Goal: Communication & Community: Answer question/provide support

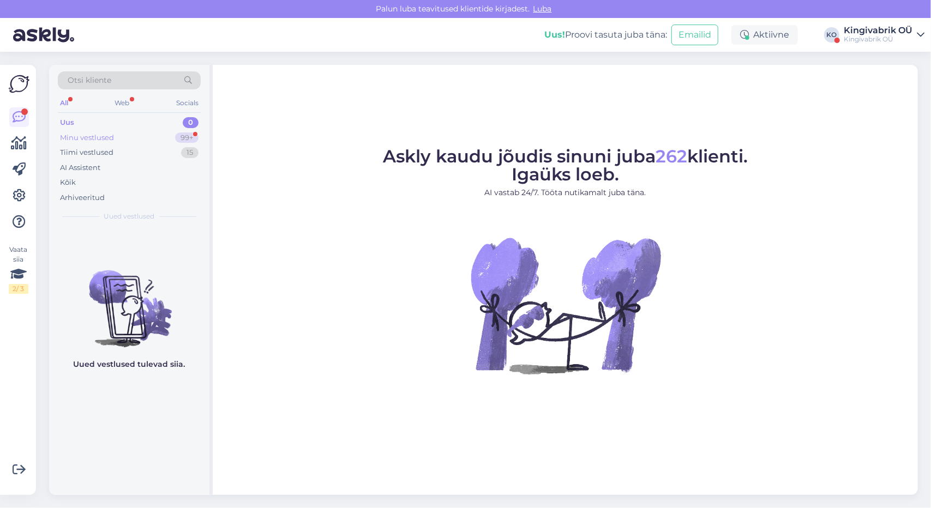
click at [77, 137] on div "Minu vestlused" at bounding box center [87, 138] width 54 height 11
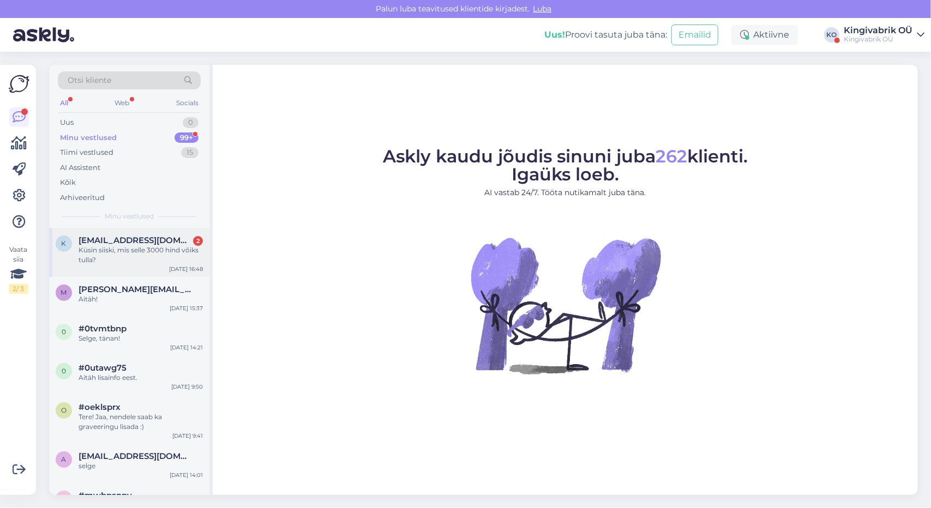
click at [115, 244] on span "[EMAIL_ADDRESS][DOMAIN_NAME]" at bounding box center [135, 241] width 113 height 10
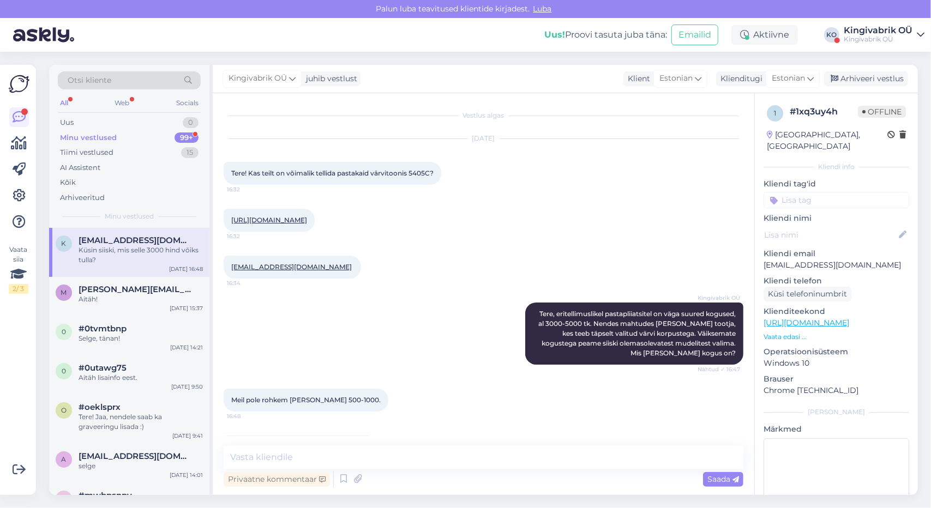
scroll to position [63, 0]
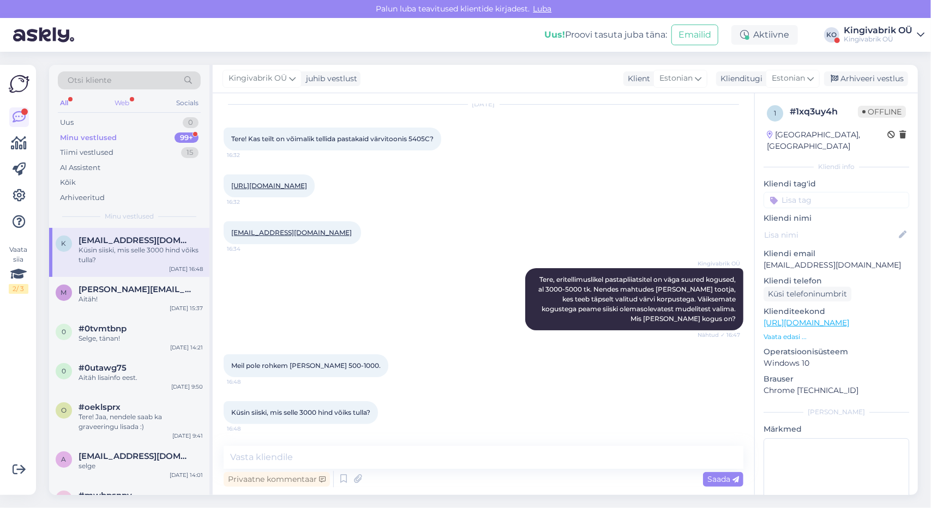
click at [124, 99] on div "Web" at bounding box center [122, 103] width 19 height 14
click at [65, 101] on div "All" at bounding box center [64, 103] width 13 height 14
click at [65, 117] on div "Uus" at bounding box center [67, 122] width 14 height 11
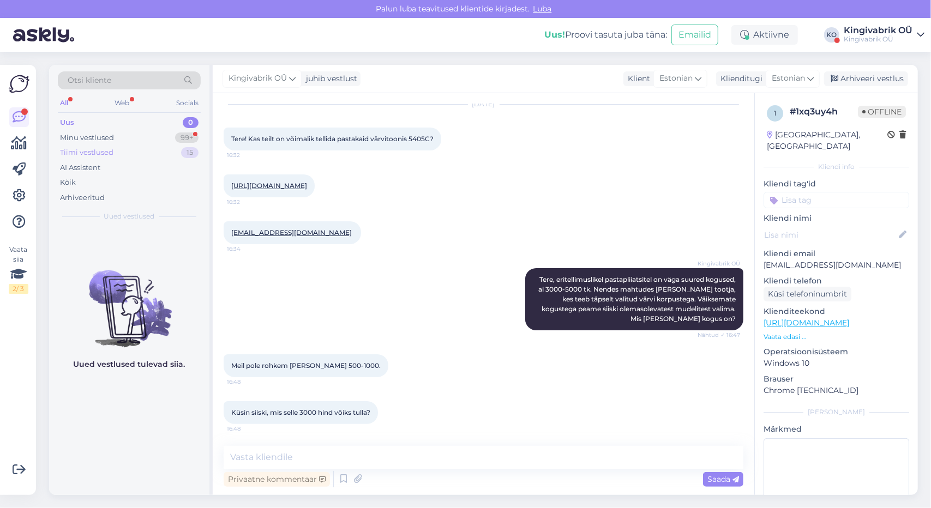
click at [69, 152] on div "Tiimi vestlused" at bounding box center [86, 152] width 53 height 11
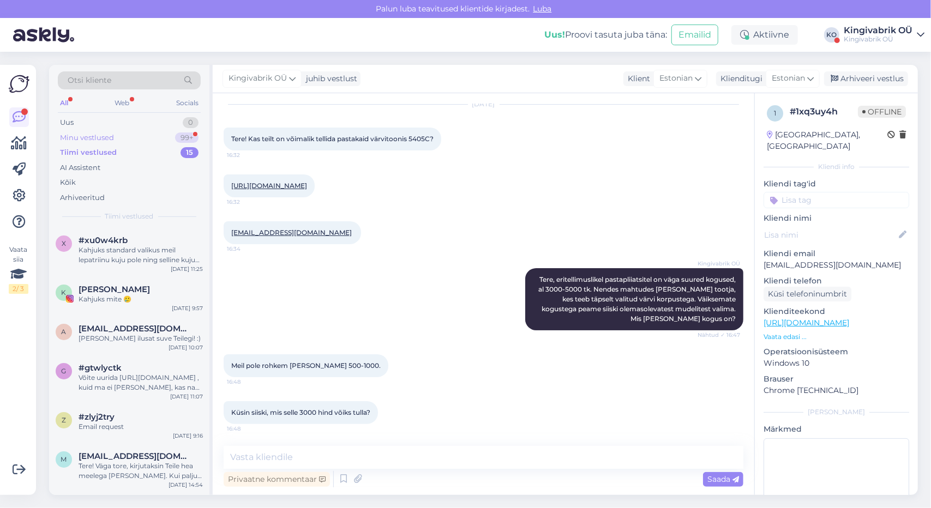
click at [80, 133] on div "Minu vestlused" at bounding box center [87, 138] width 54 height 11
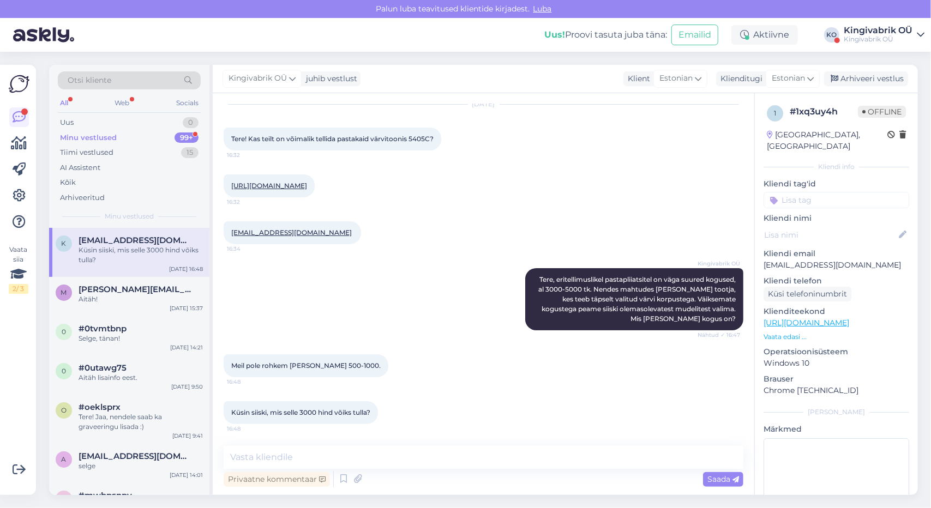
click at [876, 29] on div "Kingivabrik OÜ" at bounding box center [878, 30] width 69 height 9
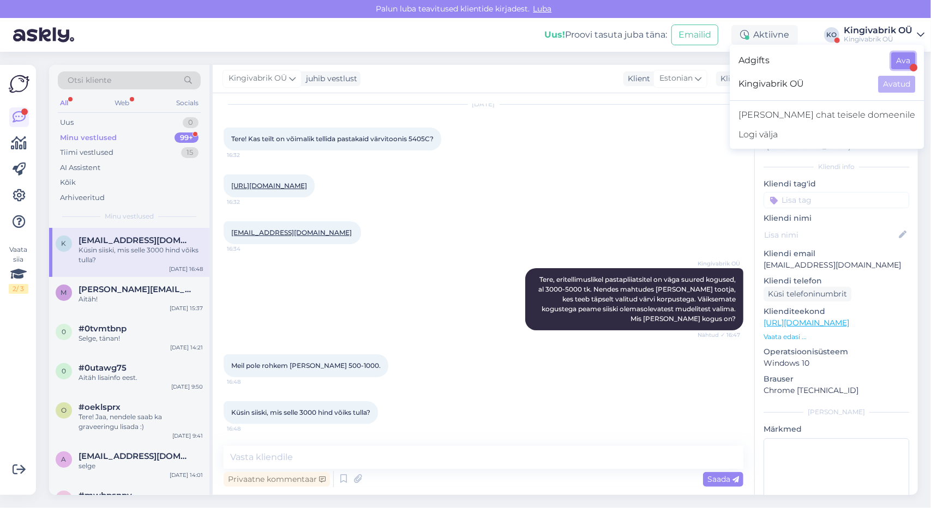
click at [894, 57] on button "Ava" at bounding box center [903, 60] width 24 height 17
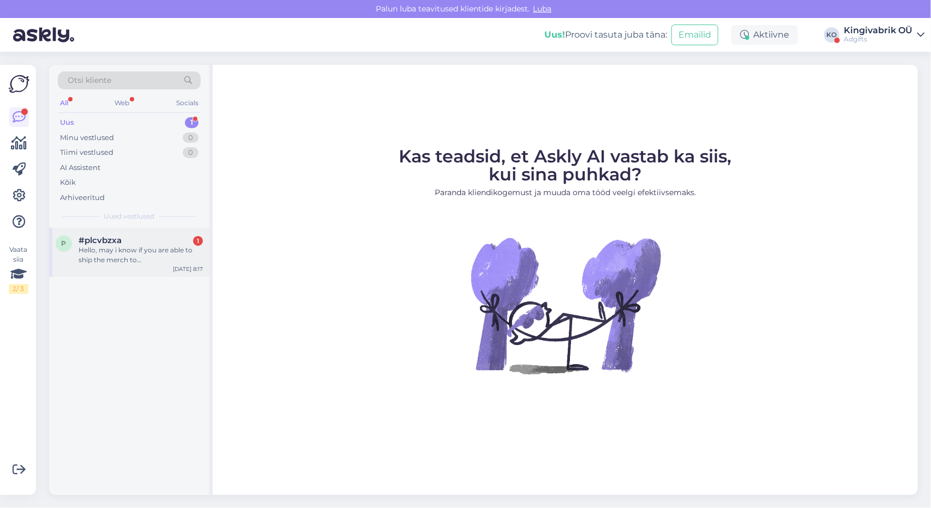
click at [123, 250] on div "Hello, may i know if you are able to ship the merch to [GEOGRAPHIC_DATA], [GEOG…" at bounding box center [141, 255] width 124 height 20
click at [858, 35] on div "Adgifts" at bounding box center [878, 39] width 69 height 9
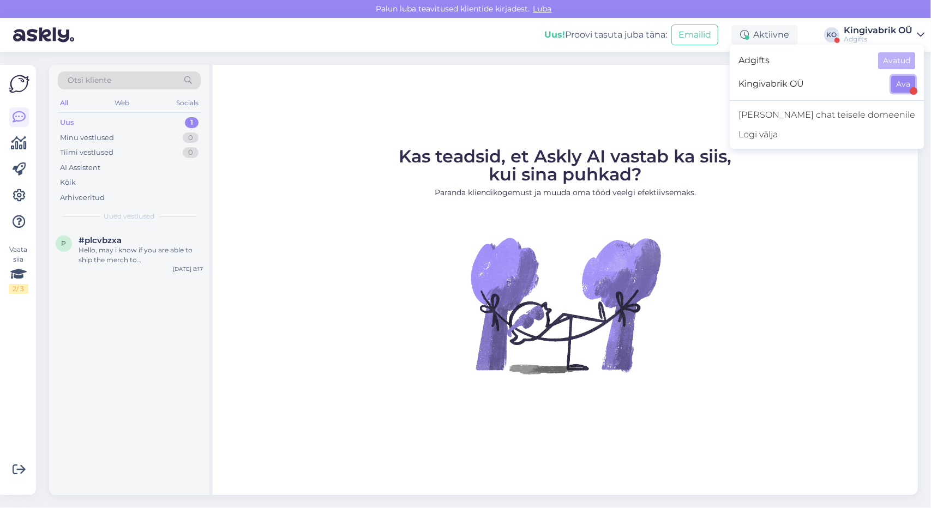
click at [909, 87] on button "Ava" at bounding box center [903, 84] width 24 height 17
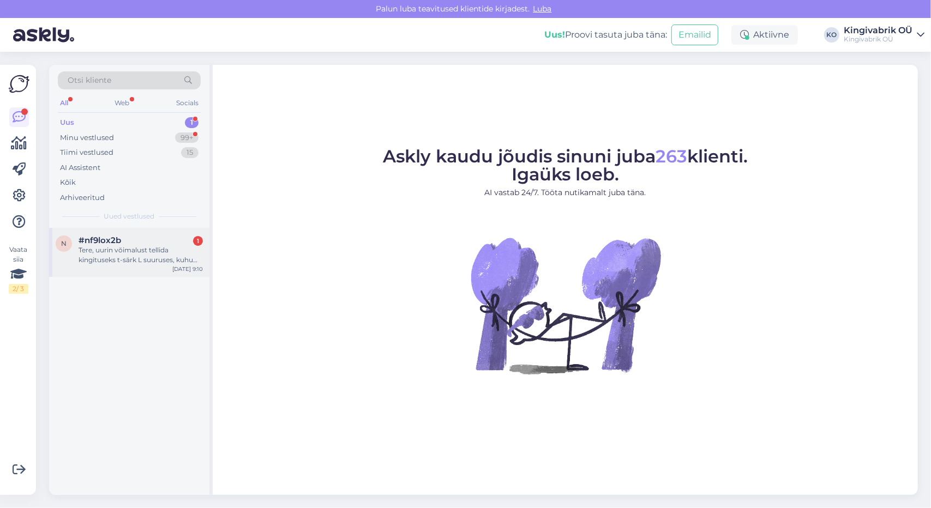
click at [112, 243] on span "#nf9lox2b" at bounding box center [100, 241] width 43 height 10
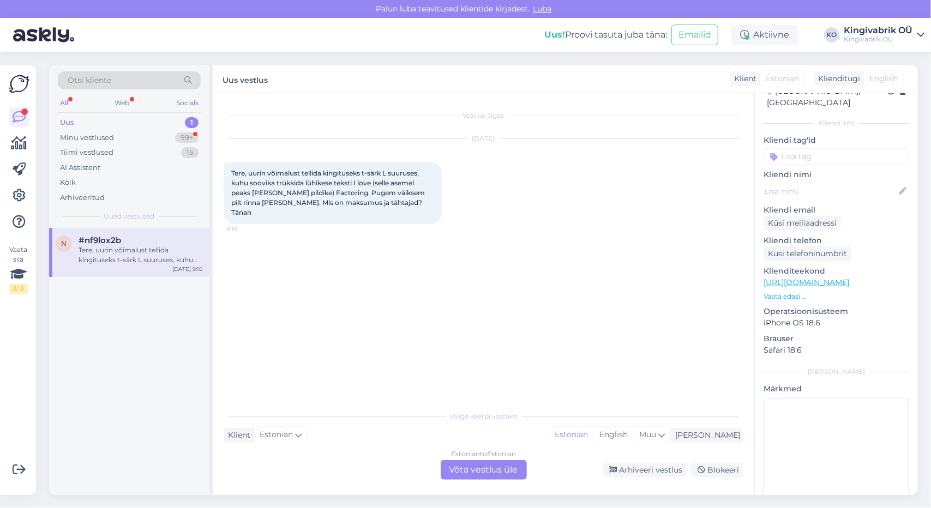
scroll to position [49, 0]
